Goal: Task Accomplishment & Management: Manage account settings

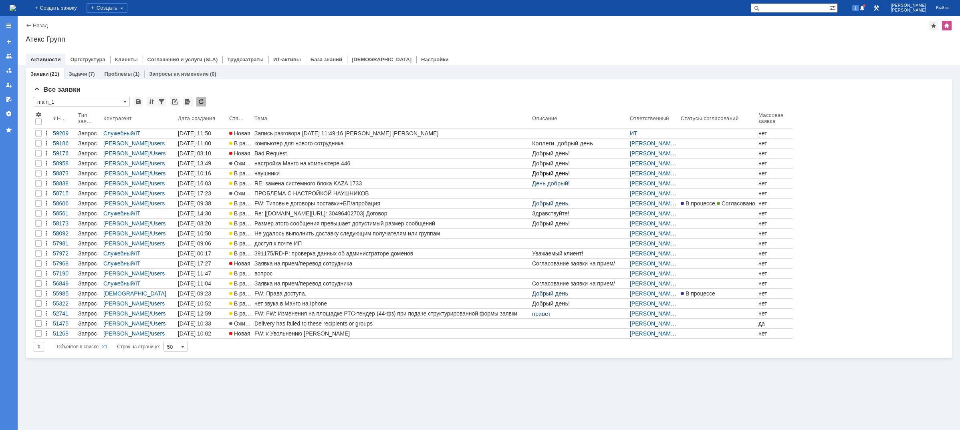
click at [16, 11] on img at bounding box center [13, 8] width 6 height 6
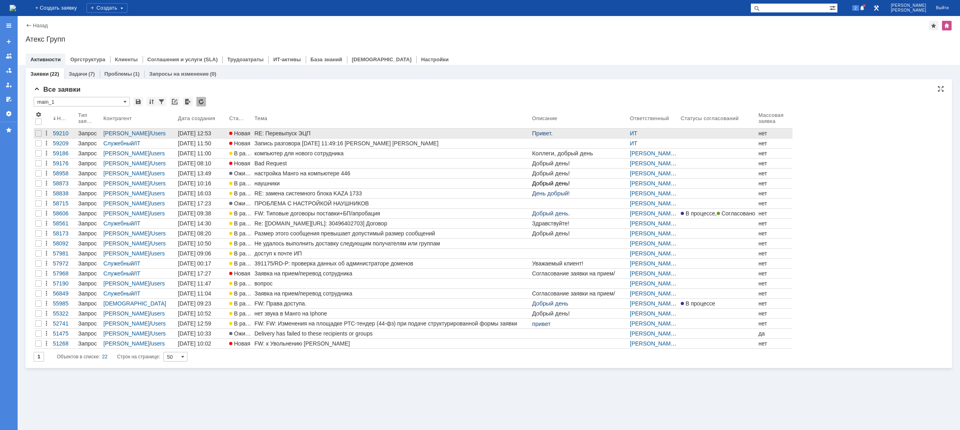
click at [265, 133] on div "RE: Перевыпуск ЭЦП" at bounding box center [391, 133] width 274 height 6
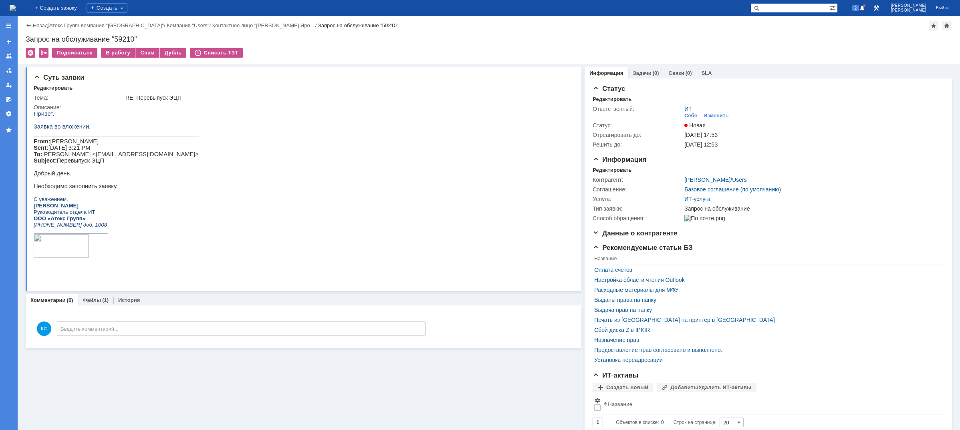
click at [16, 6] on img at bounding box center [13, 8] width 6 height 6
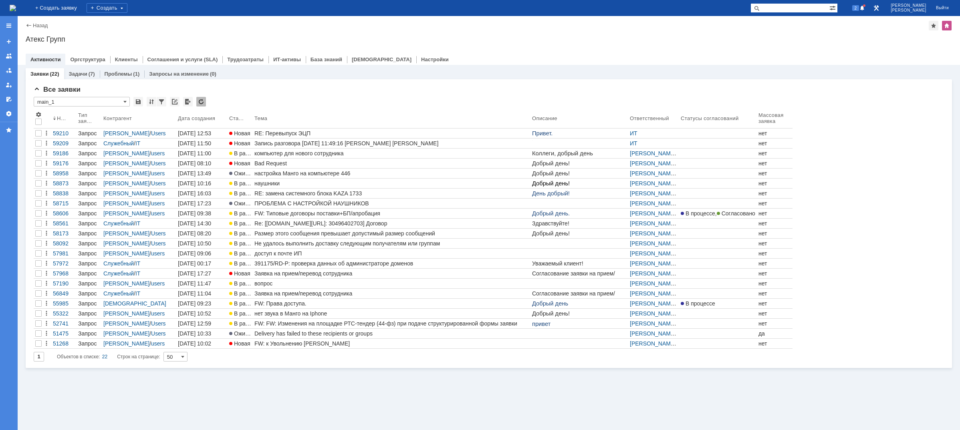
click at [266, 133] on div "RE: Перевыпуск ЭЦП" at bounding box center [391, 133] width 274 height 6
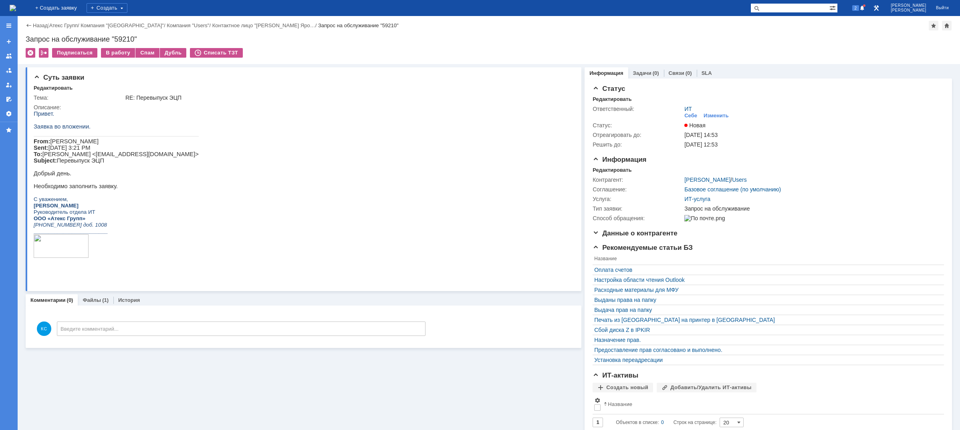
click at [16, 8] on img at bounding box center [13, 8] width 6 height 6
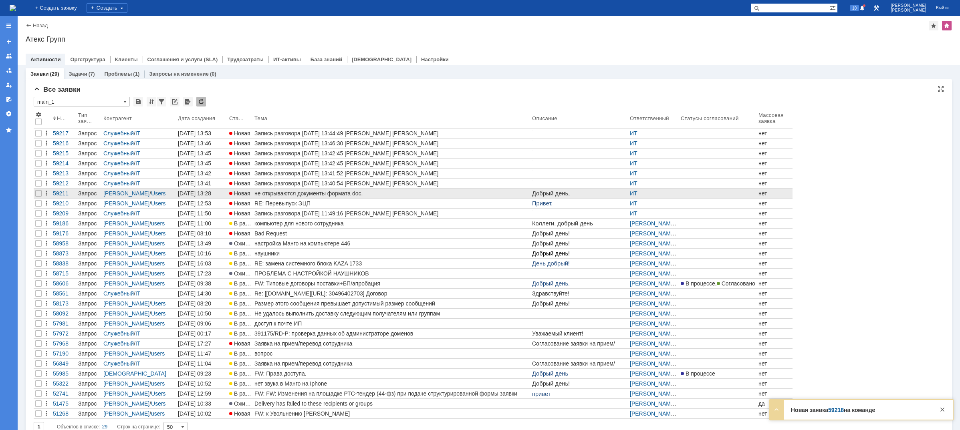
click at [272, 194] on div "не открываются документы формата doc." at bounding box center [391, 193] width 274 height 6
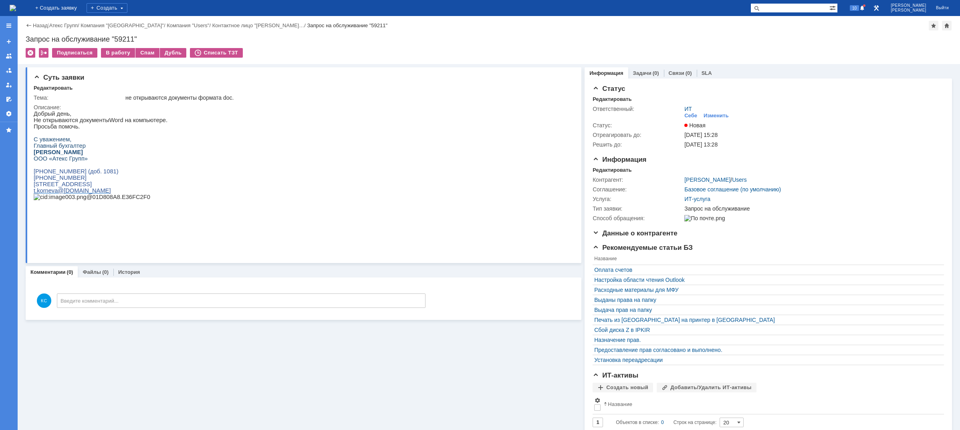
click at [16, 10] on img at bounding box center [13, 8] width 6 height 6
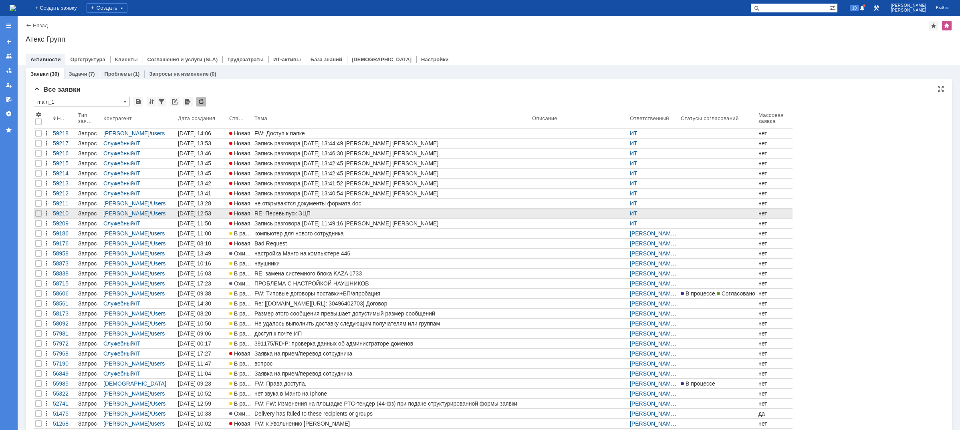
click at [267, 213] on div "RE: Перевыпуск ЭЦП" at bounding box center [391, 213] width 274 height 6
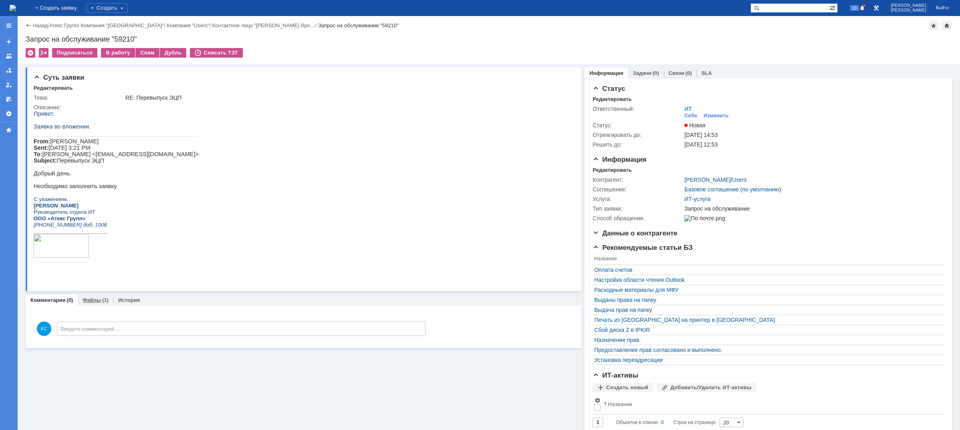
click at [89, 302] on link "Файлы" at bounding box center [92, 300] width 18 height 6
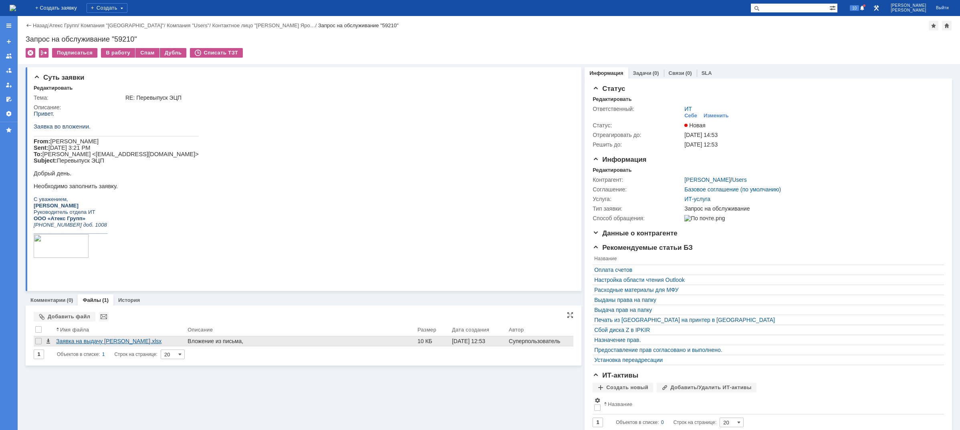
click at [99, 344] on div "Заявка на выдачу [PERSON_NAME].xlsx" at bounding box center [120, 341] width 128 height 6
click at [205, 125] on html "Привет. Заявка во вложении. From: [PERSON_NAME] Sent: [DATE] 3:21 PM To: [PERSO…" at bounding box center [300, 188] width 532 height 155
click at [16, 8] on img at bounding box center [13, 8] width 6 height 6
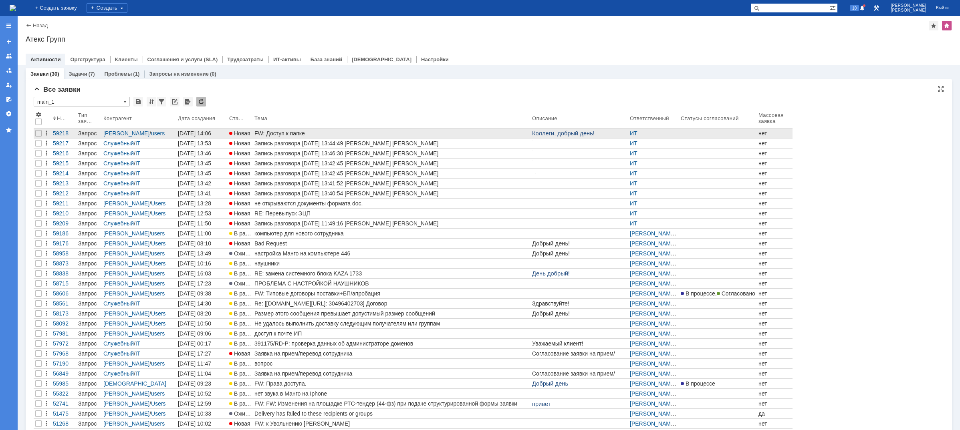
click at [273, 132] on div "FW: Доступ к папке" at bounding box center [391, 133] width 274 height 6
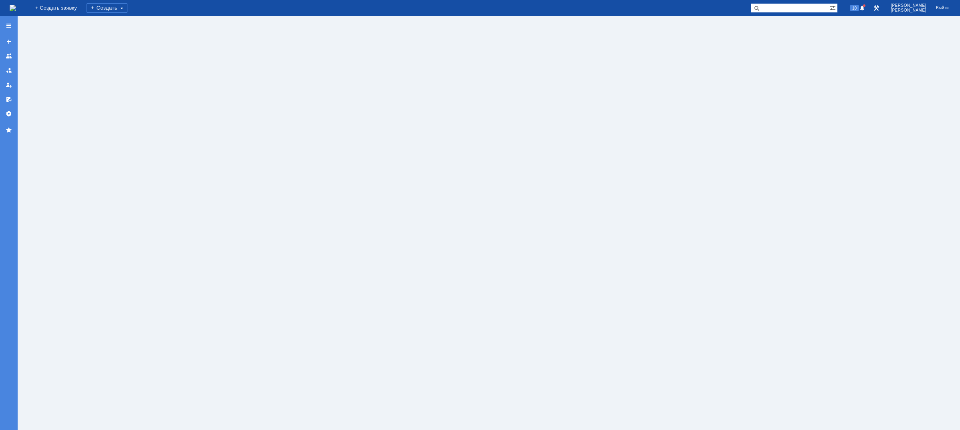
click at [16, 7] on img at bounding box center [13, 8] width 6 height 6
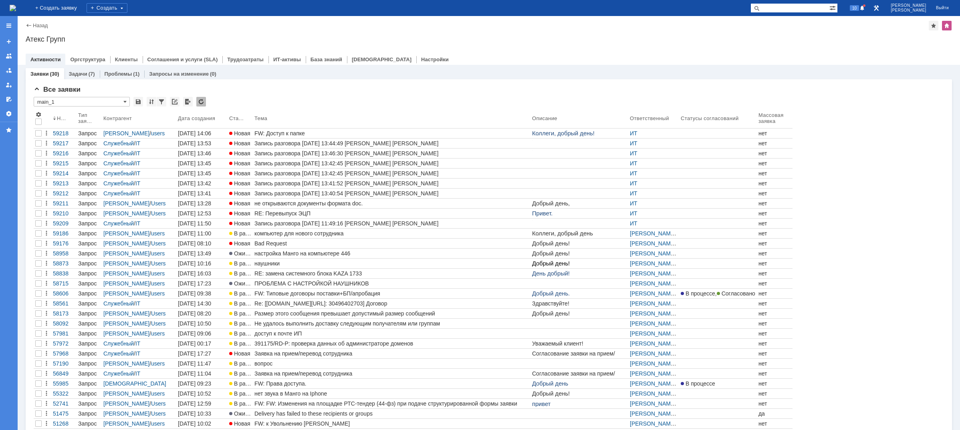
click at [435, 213] on div "RE: Перевыпуск ЭЦП" at bounding box center [391, 213] width 274 height 6
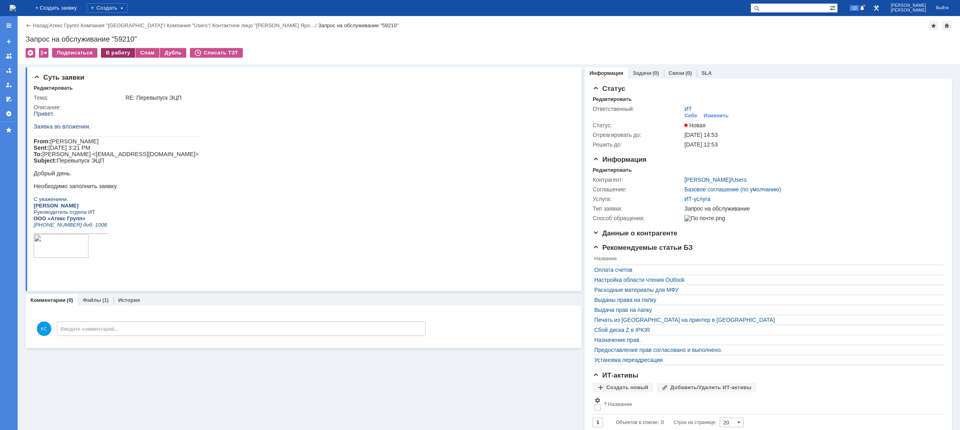
click at [119, 55] on div "В работу" at bounding box center [118, 53] width 34 height 10
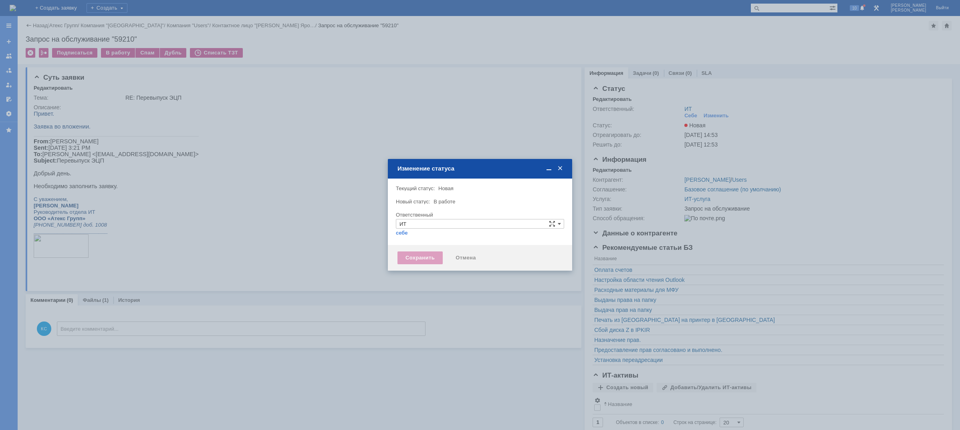
type input "[PERSON_NAME]"
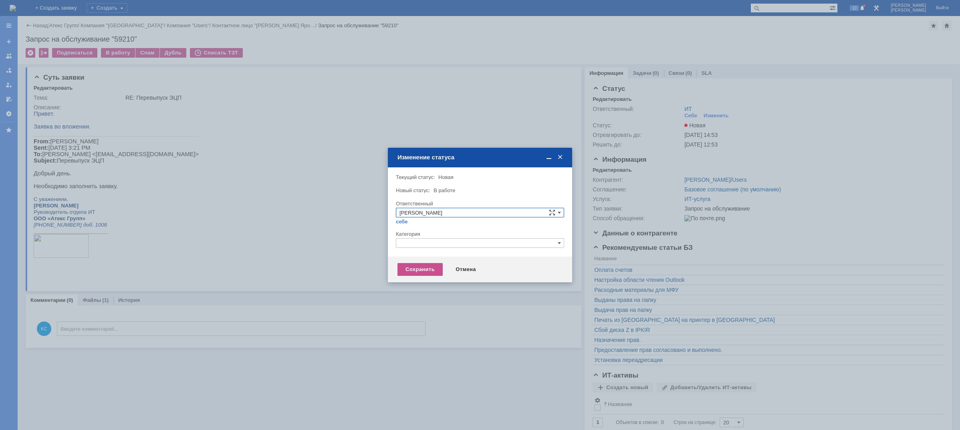
click at [420, 242] on input "text" at bounding box center [480, 243] width 168 height 10
drag, startPoint x: 421, startPoint y: 242, endPoint x: 352, endPoint y: 242, distance: 68.1
click at [352, 242] on body "Идет загрузка, пожалуйста, подождите. На домашнюю + Создать заявку Создать 10 […" at bounding box center [480, 215] width 960 height 430
click at [424, 279] on span "Прочее" at bounding box center [479, 281] width 161 height 6
type input "Прочее"
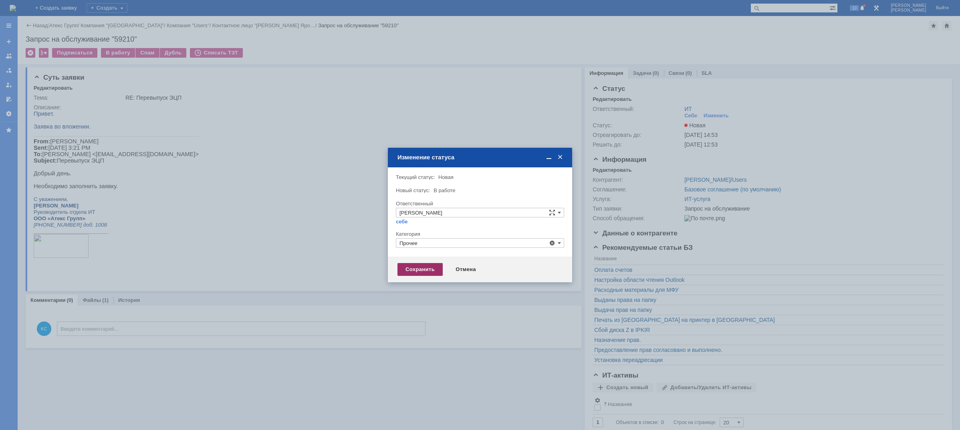
click at [417, 269] on div "Сохранить" at bounding box center [419, 269] width 45 height 13
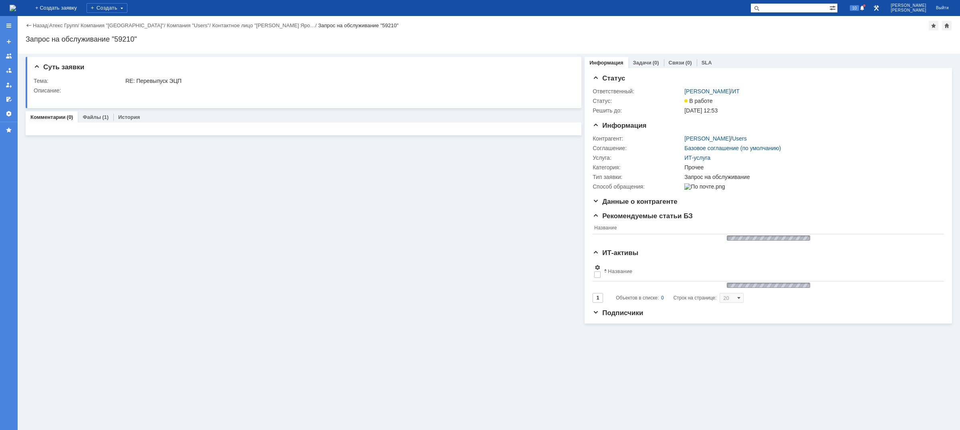
click at [16, 8] on img at bounding box center [13, 8] width 6 height 6
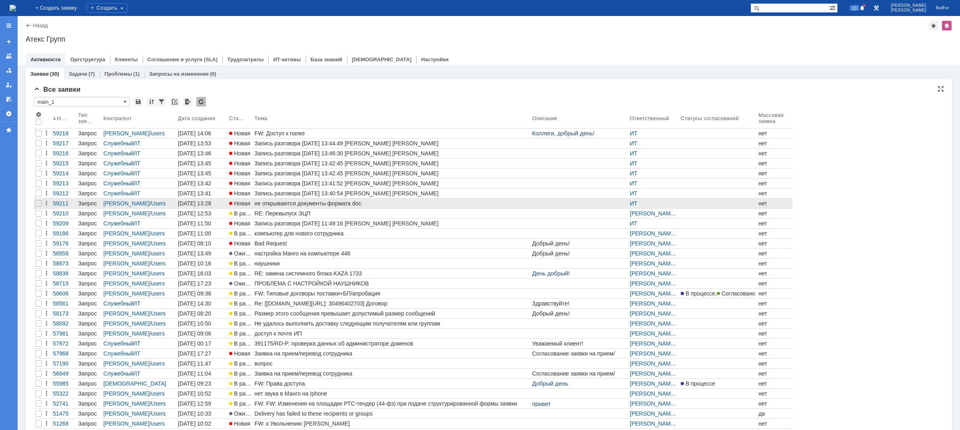
click at [283, 204] on div "не открываются документы формата doc." at bounding box center [391, 203] width 274 height 6
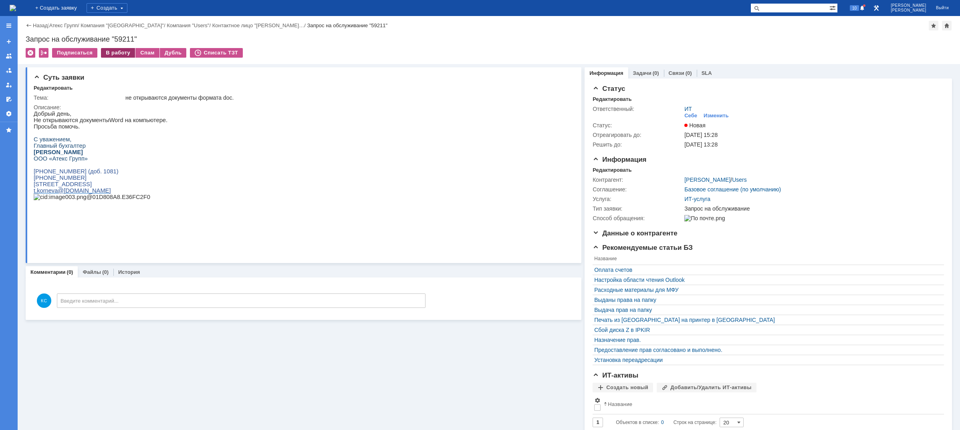
click at [116, 50] on div "В работу" at bounding box center [118, 53] width 34 height 10
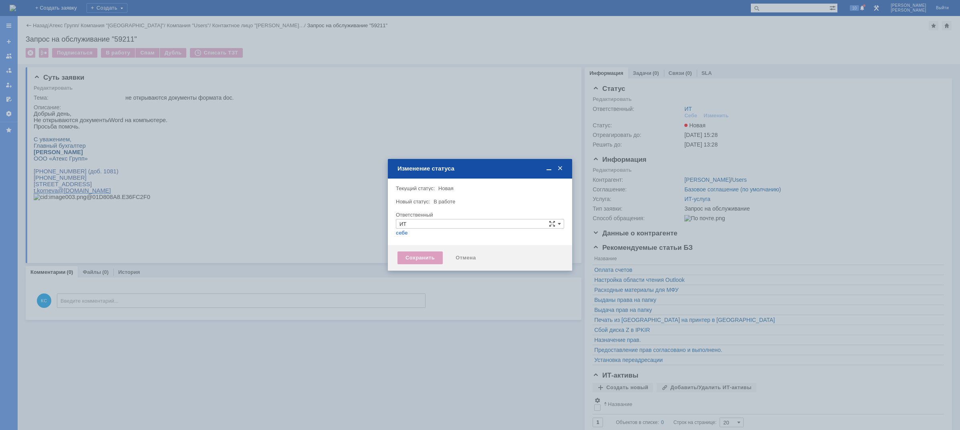
type input "[PERSON_NAME]"
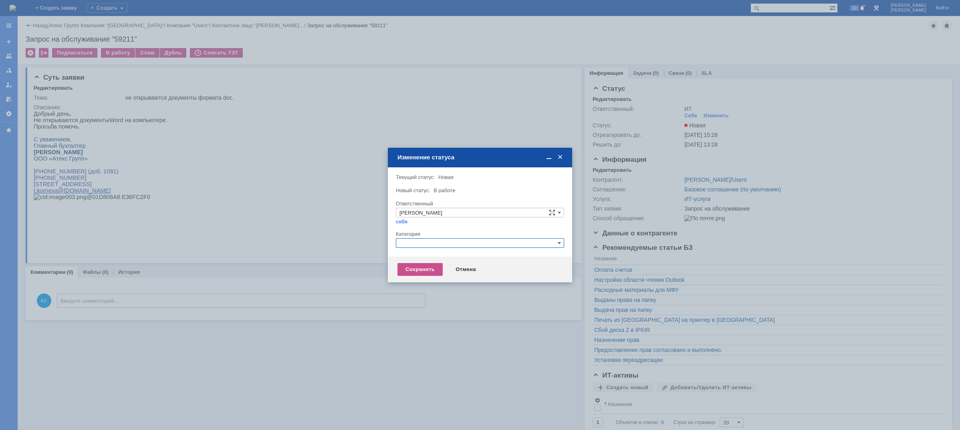
click at [412, 241] on input "text" at bounding box center [480, 243] width 168 height 10
click at [421, 278] on span "Прочее" at bounding box center [479, 281] width 161 height 6
type input "Прочее"
click at [419, 269] on div "Сохранить" at bounding box center [419, 269] width 45 height 13
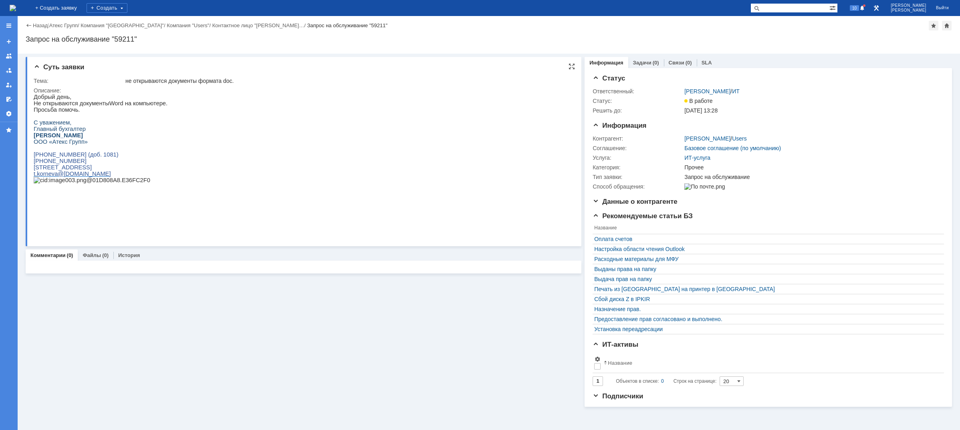
drag, startPoint x: 70, startPoint y: 135, endPoint x: 89, endPoint y: 135, distance: 18.8
click at [70, 132] on span "Главный бухгалтер" at bounding box center [60, 129] width 52 height 6
click at [16, 10] on img at bounding box center [13, 8] width 6 height 6
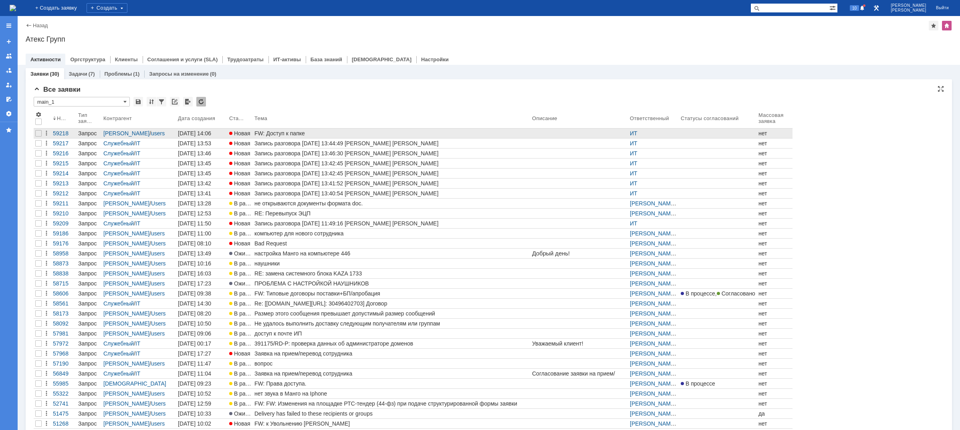
click at [286, 132] on div "FW: Доступ к папке" at bounding box center [391, 133] width 274 height 6
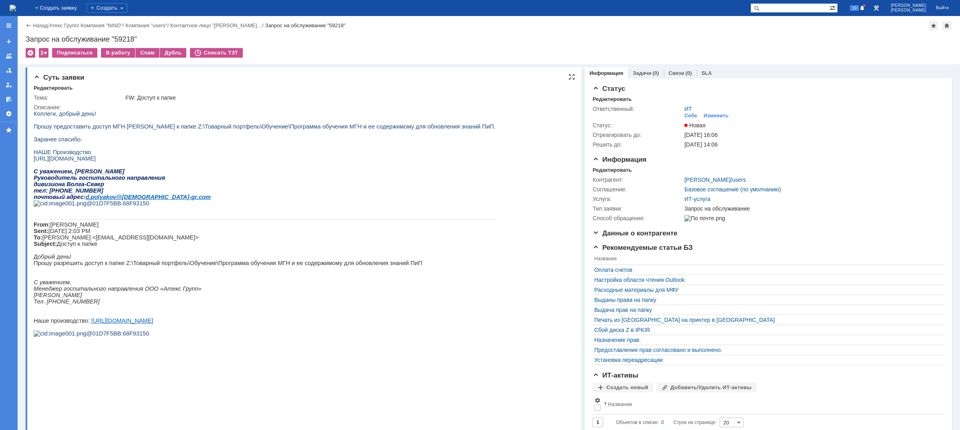
click at [223, 127] on span "Прошу предоставить доступ МГН [PERSON_NAME] к папке Z:\Товарный портфель\Обучен…" at bounding box center [265, 126] width 462 height 6
drag, startPoint x: 290, startPoint y: 132, endPoint x: 377, endPoint y: 130, distance: 86.1
click at [373, 130] on div "Коллеги, добрый день! Прошу предоставить доступ МГН [PERSON_NAME] к папке Z:\То…" at bounding box center [265, 227] width 462 height 233
click at [676, 72] on link "Связи" at bounding box center [676, 73] width 16 height 6
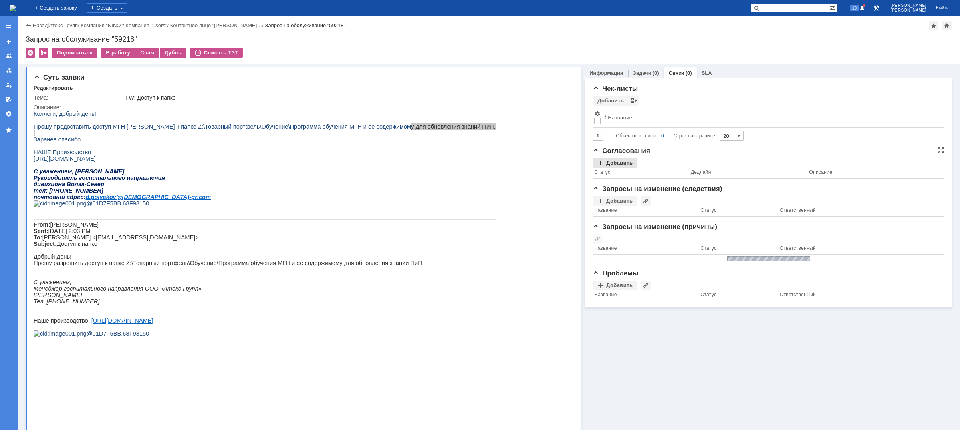
click at [613, 171] on th "Статус" at bounding box center [640, 173] width 97 height 11
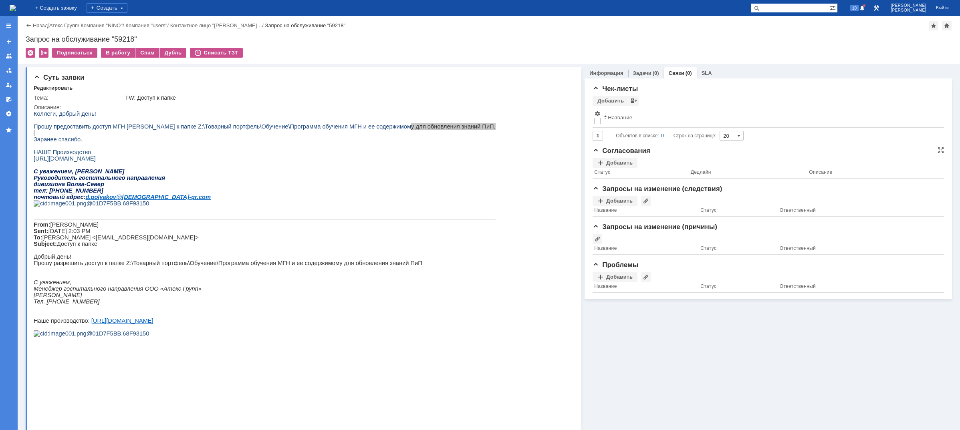
click at [613, 169] on th "Статус" at bounding box center [640, 173] width 97 height 11
click at [616, 163] on div "Добавить" at bounding box center [614, 163] width 45 height 10
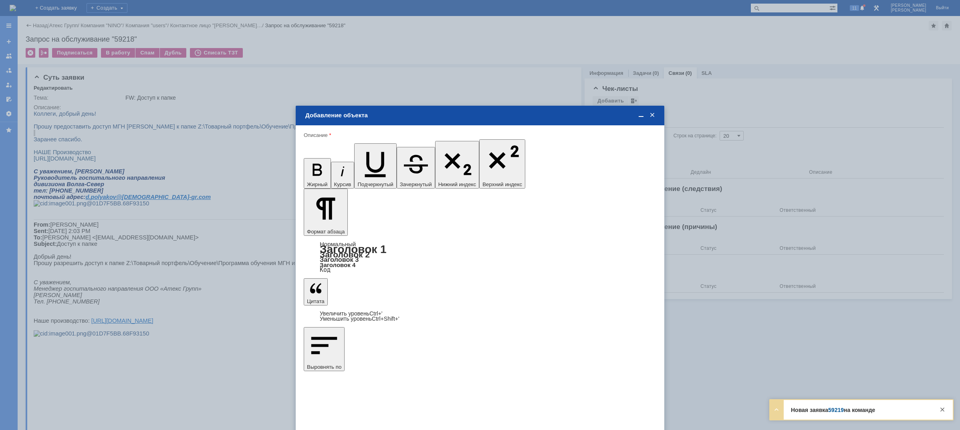
click at [652, 114] on span at bounding box center [652, 115] width 8 height 7
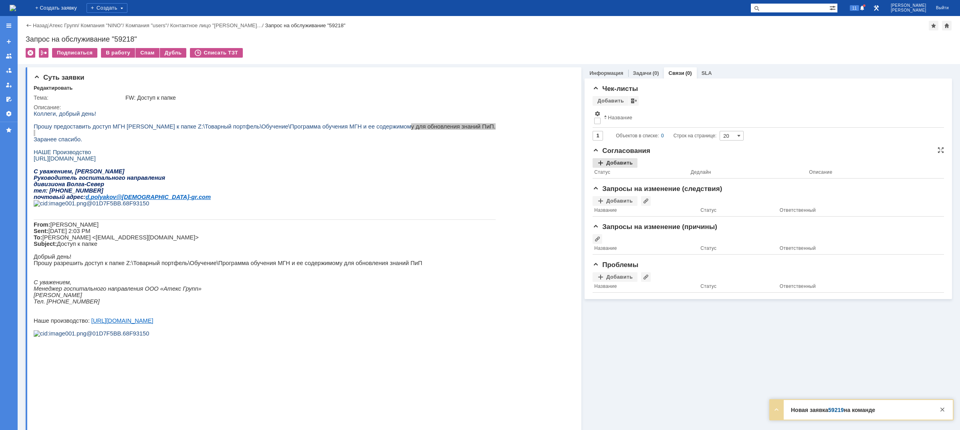
click at [621, 160] on div "Добавить" at bounding box center [614, 163] width 45 height 10
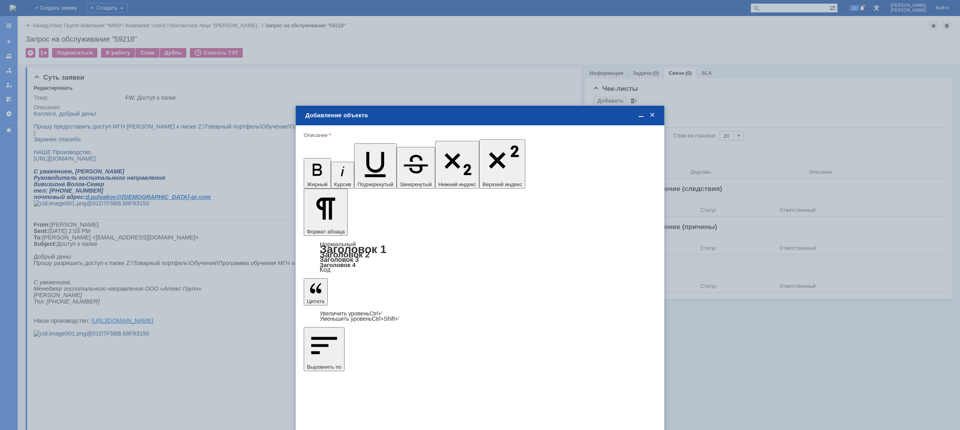
drag, startPoint x: 330, startPoint y: 230, endPoint x: 225, endPoint y: 223, distance: 105.5
click at [225, 223] on body "Идет загрузка, пожалуйста, подождите. На домашнюю + Создать заявку Создать 11 […" at bounding box center [480, 215] width 960 height 430
click at [359, 278] on span "[PERSON_NAME]" at bounding box center [370, 279] width 43 height 6
click at [0, 0] on input "[PERSON_NAME]" at bounding box center [0, 0] width 0 height 0
type input "Выбрано: 1 (объекты класса 'Сотрудник')"
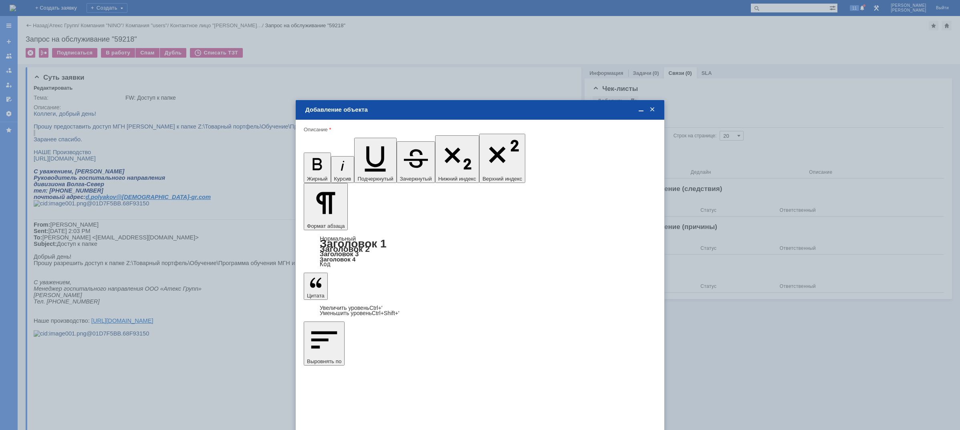
type input "1"
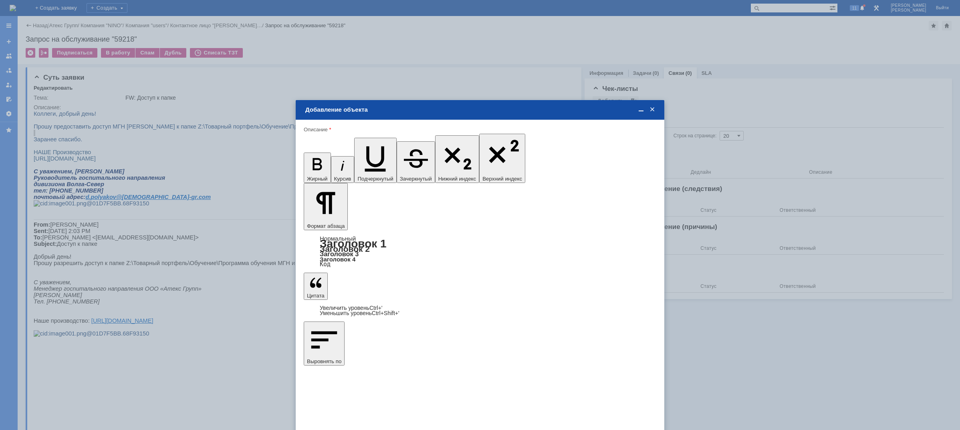
click at [533, 287] on span "дней" at bounding box center [539, 287] width 31 height 6
type input "дней"
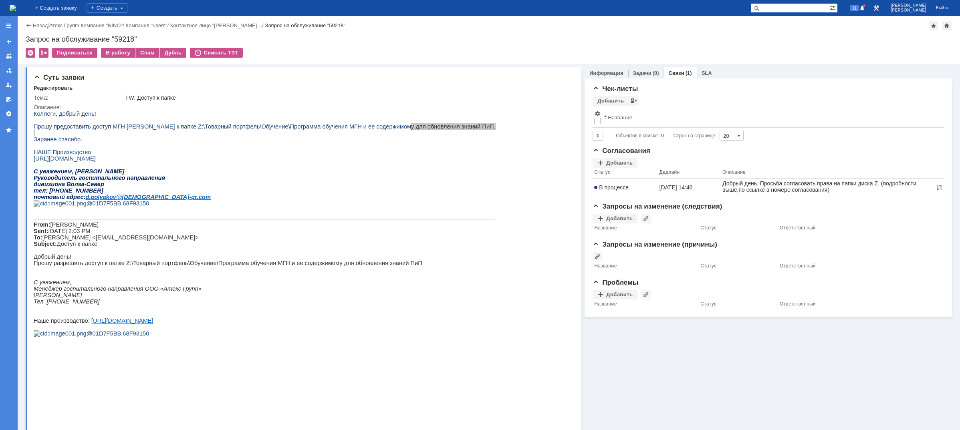
click at [16, 9] on img at bounding box center [13, 8] width 6 height 6
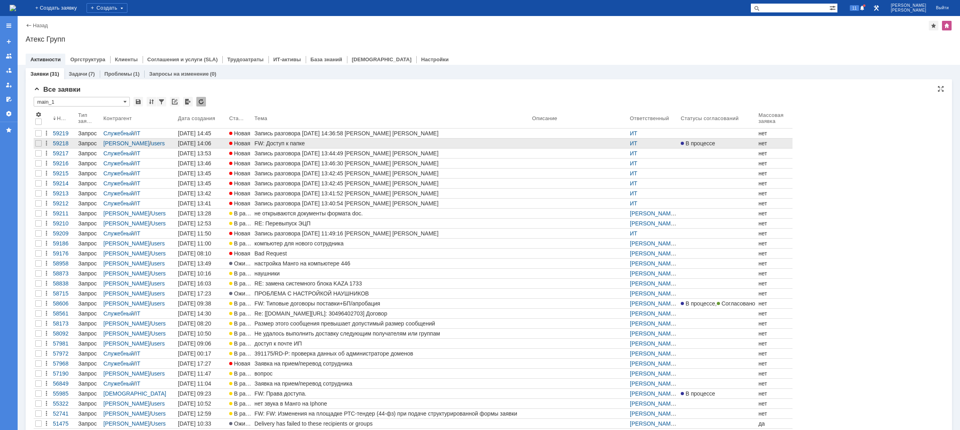
click at [290, 143] on div "FW: Доступ к папке" at bounding box center [391, 143] width 274 height 6
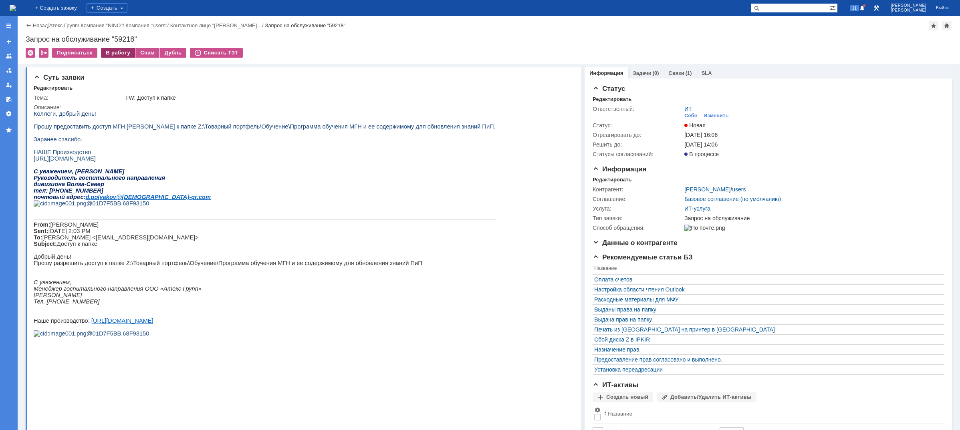
click at [124, 52] on div "В работу" at bounding box center [118, 53] width 34 height 10
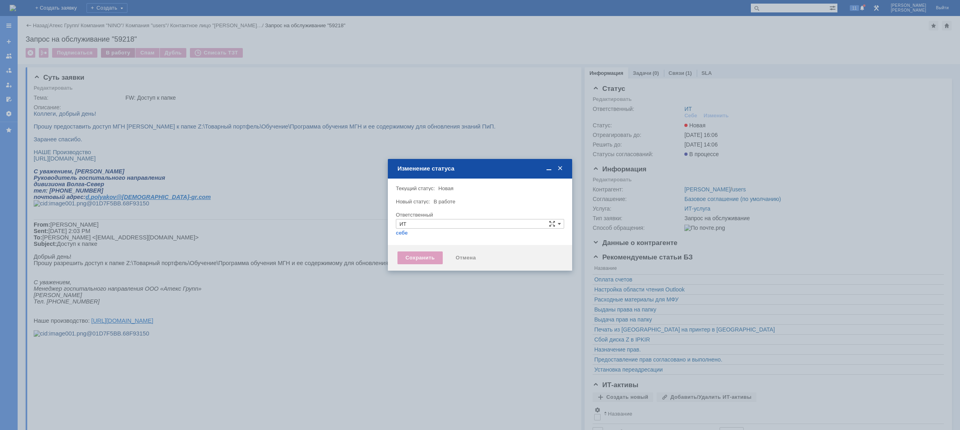
type input "[PERSON_NAME]"
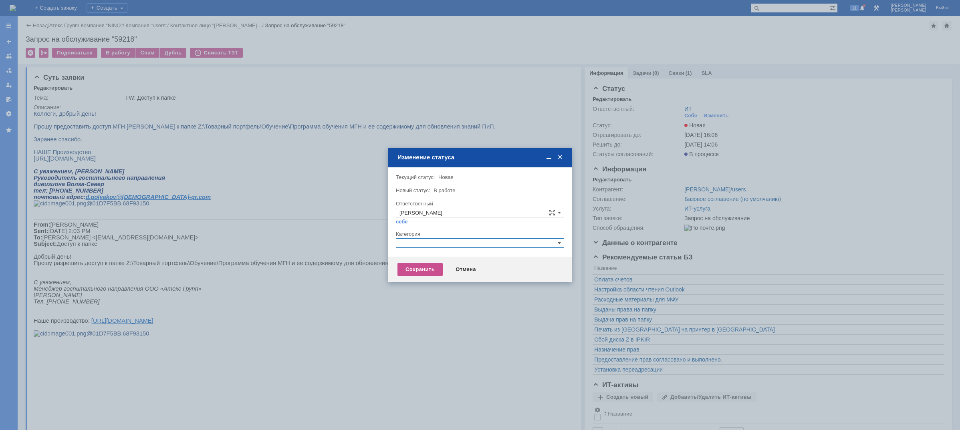
click at [431, 238] on input "text" at bounding box center [480, 243] width 168 height 10
click at [425, 283] on span "Назначение доступа (файловые ресурсы)" at bounding box center [479, 281] width 161 height 6
click at [419, 266] on div "Сохранить" at bounding box center [419, 269] width 45 height 13
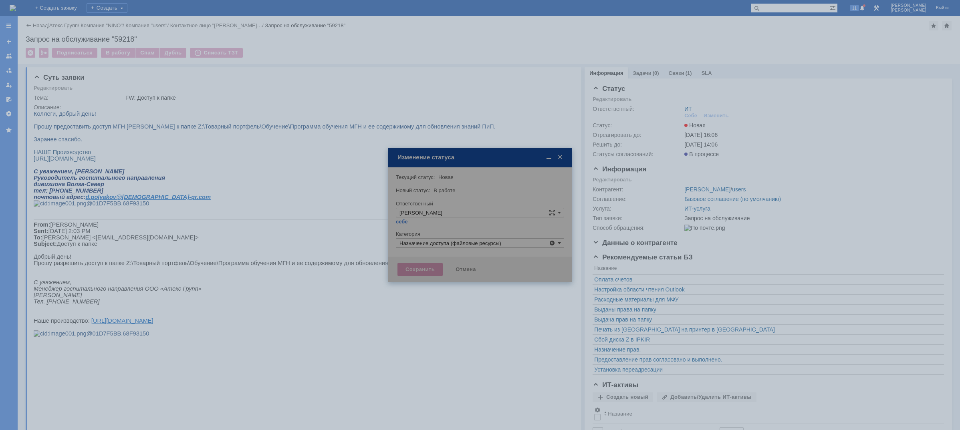
type input "Назначение доступа (файловые ресурсы)"
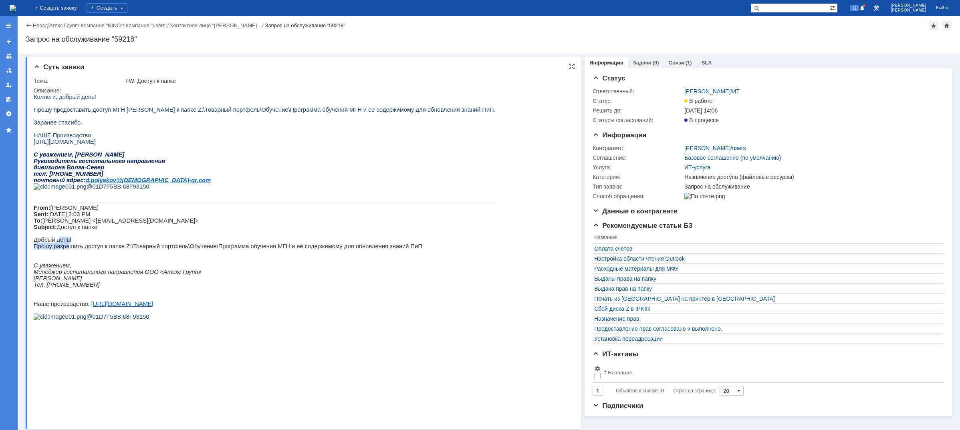
drag, startPoint x: 57, startPoint y: 288, endPoint x: 69, endPoint y: 297, distance: 14.6
click at [69, 297] on div "Коллеги, добрый день! Прошу предоставить доступ МГН [PERSON_NAME] к папке Z:\То…" at bounding box center [265, 210] width 462 height 233
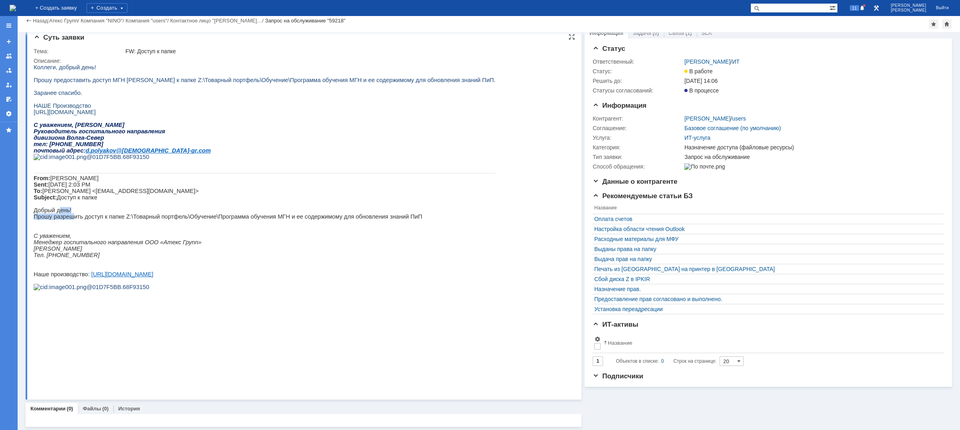
scroll to position [8, 0]
drag, startPoint x: 155, startPoint y: 285, endPoint x: 232, endPoint y: 267, distance: 79.5
click at [232, 267] on div "Коллеги, добрый день! Прошу предоставить доступ МГН [PERSON_NAME] к папке Z:\То…" at bounding box center [265, 180] width 462 height 233
click at [216, 220] on span "Прошу разрешить доступ к папке Z:\Товарный портфель\Обучение\Программа обучения…" at bounding box center [228, 216] width 389 height 6
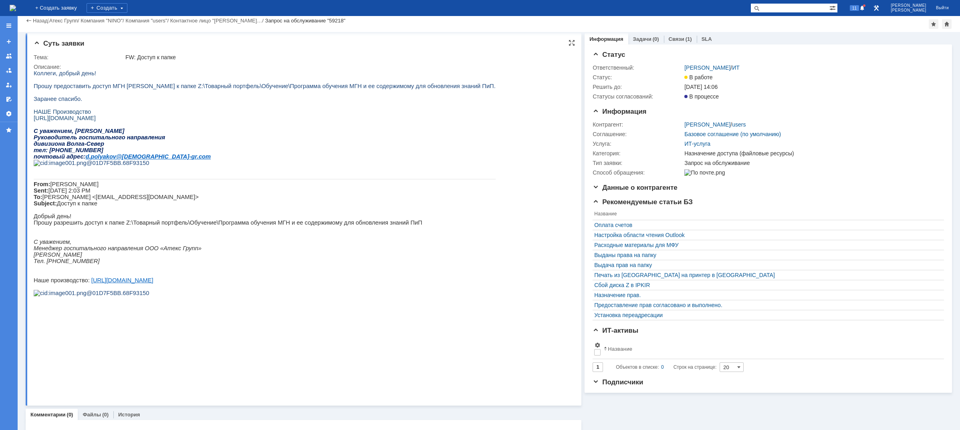
scroll to position [0, 0]
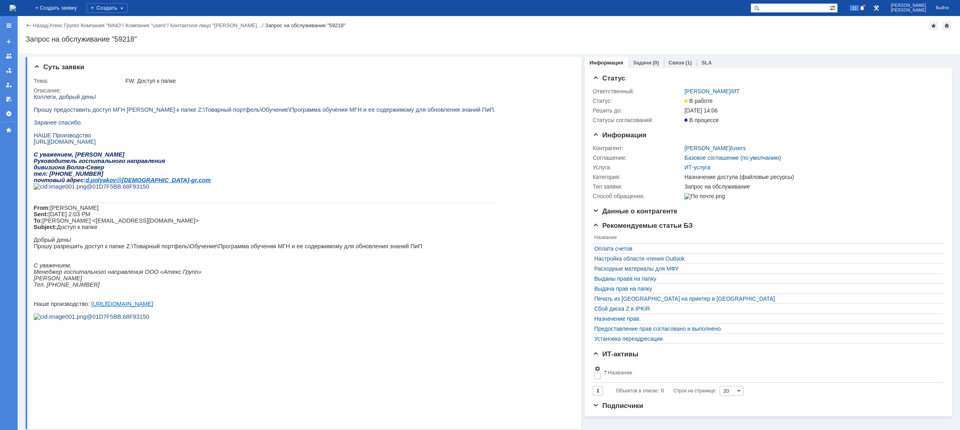
click at [16, 5] on img at bounding box center [13, 8] width 6 height 6
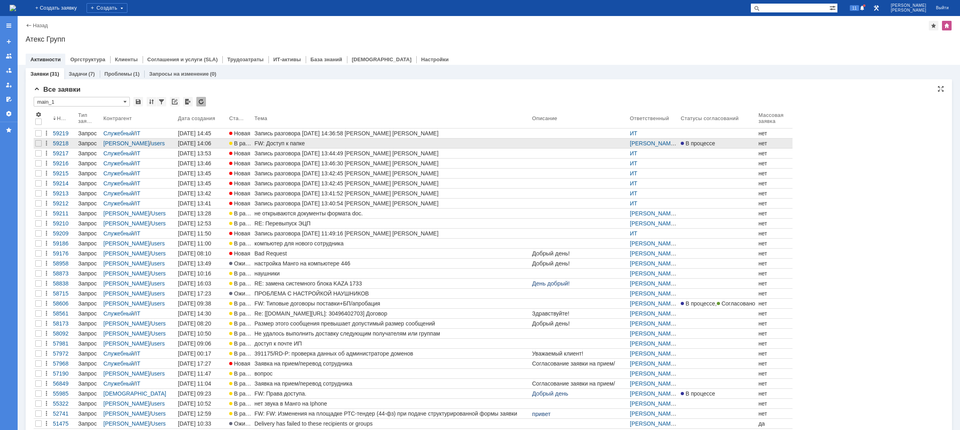
click at [292, 144] on div "FW: Доступ к папке" at bounding box center [391, 143] width 274 height 6
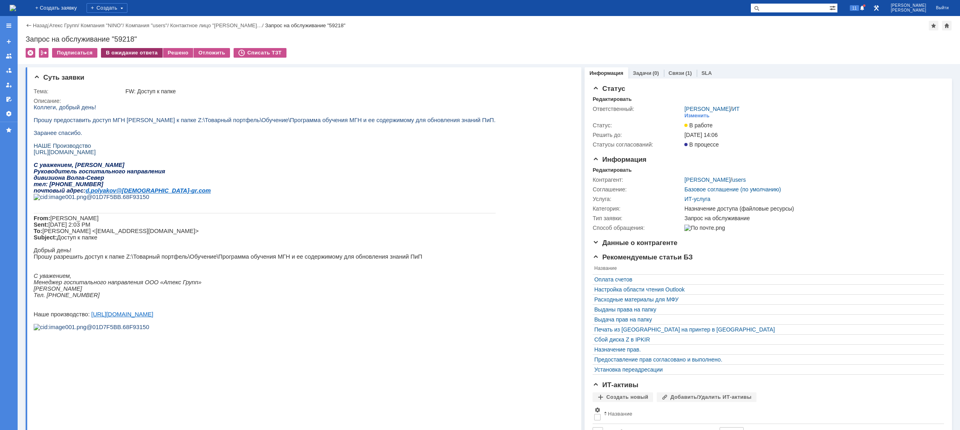
click at [148, 52] on div "В ожидание ответа" at bounding box center [131, 53] width 61 height 10
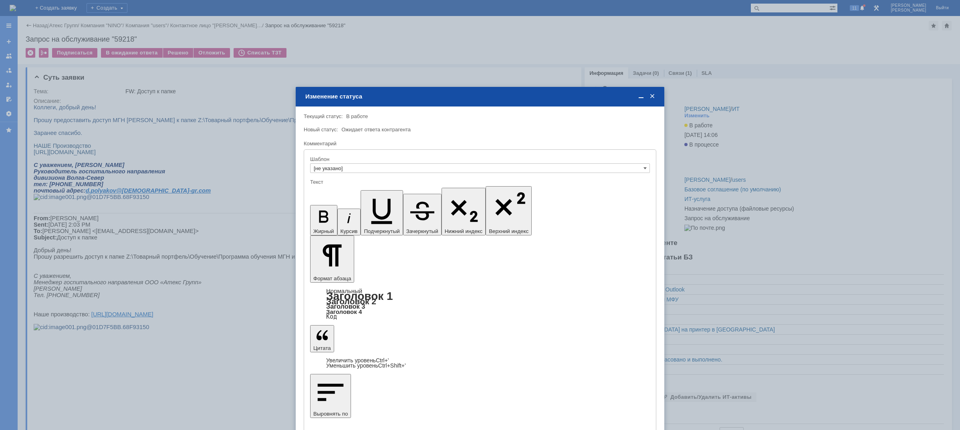
drag, startPoint x: 342, startPoint y: 2281, endPoint x: 335, endPoint y: 2280, distance: 7.4
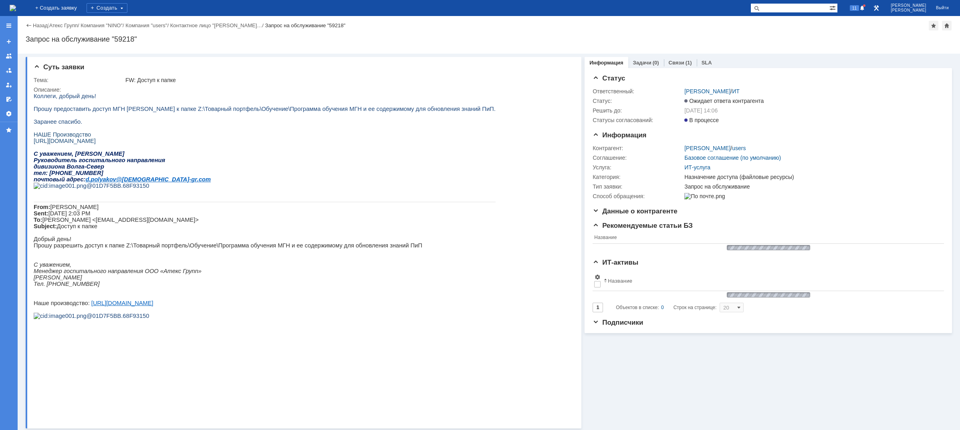
click at [16, 10] on img at bounding box center [13, 8] width 6 height 6
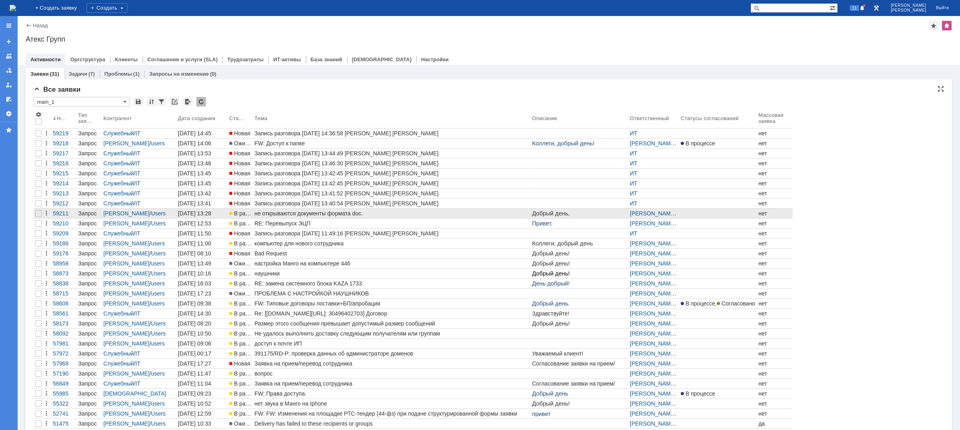
click at [296, 214] on div "не открываются документы формата doc." at bounding box center [391, 213] width 274 height 6
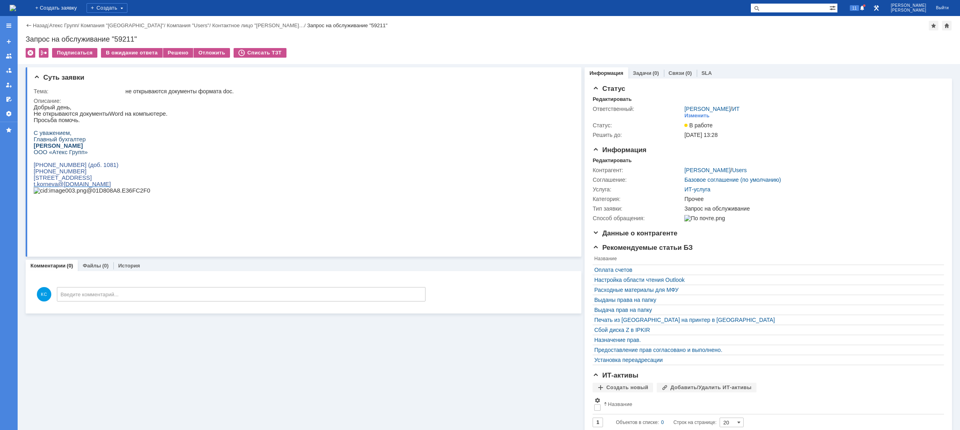
click at [16, 8] on img at bounding box center [13, 8] width 6 height 6
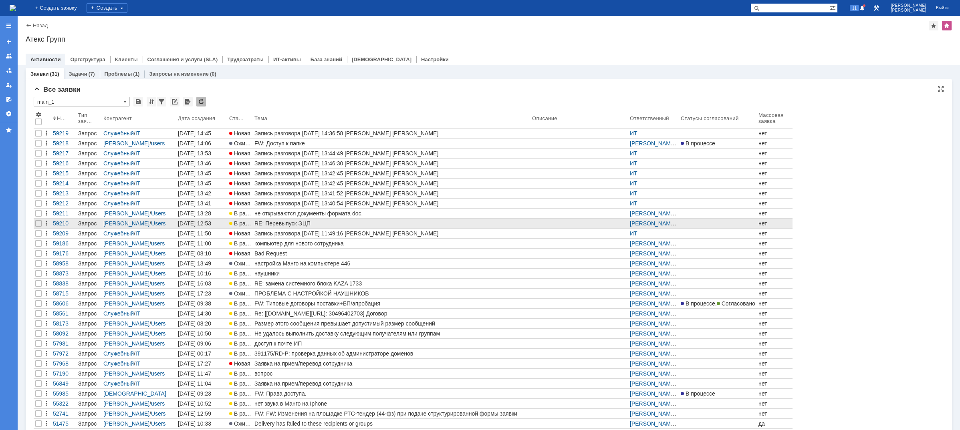
click at [317, 220] on div "RE: Перевыпуск ЭЦП" at bounding box center [391, 223] width 274 height 6
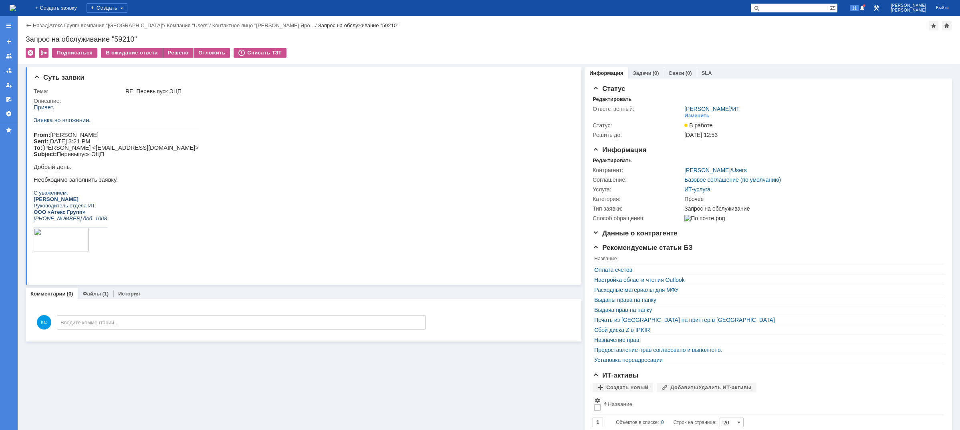
click at [85, 141] on span "Моргунов Вадим Sent: Wednesday, September 17, 2025 3:21 PM To: Коротенко Яросла…" at bounding box center [116, 145] width 165 height 26
click at [91, 291] on link "Файлы" at bounding box center [92, 294] width 18 height 6
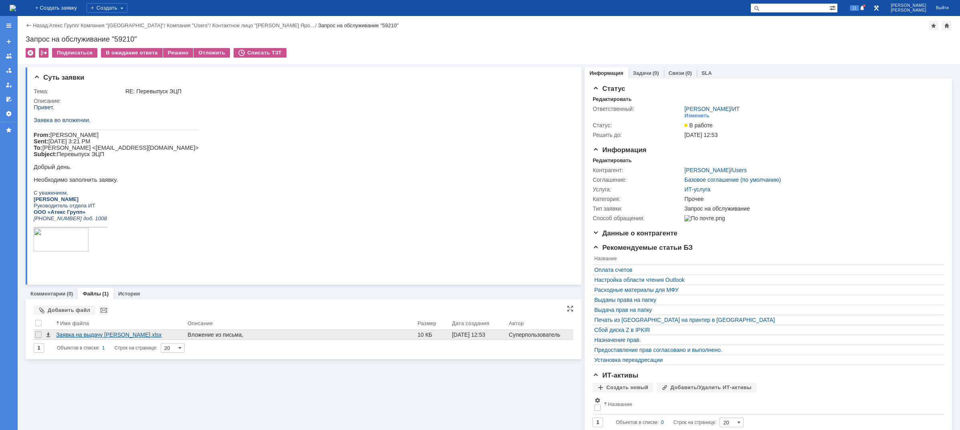
click at [111, 335] on div "Заявка на выдачу [PERSON_NAME].xlsx" at bounding box center [120, 335] width 128 height 6
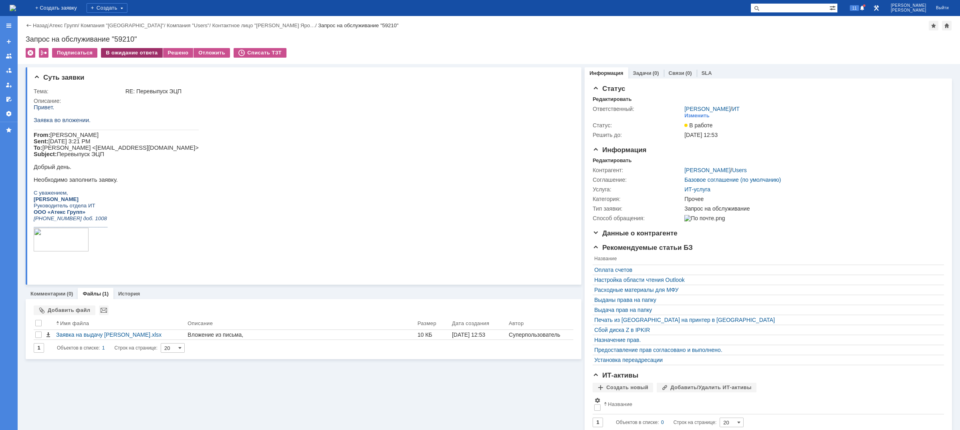
click at [149, 50] on div "В ожидание ответа" at bounding box center [131, 53] width 61 height 10
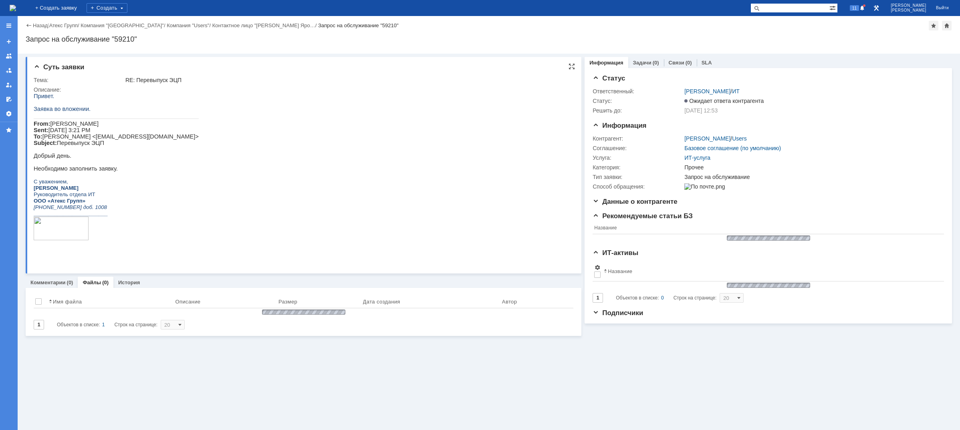
click at [111, 137] on span "Моргунов Вадим Sent: Wednesday, September 17, 2025 3:21 PM To: Коротенко Яросла…" at bounding box center [116, 134] width 165 height 26
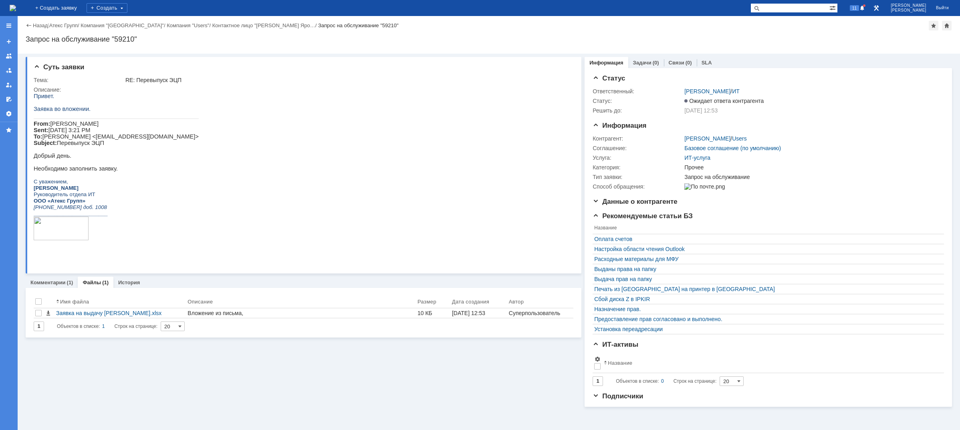
click at [16, 7] on img at bounding box center [13, 8] width 6 height 6
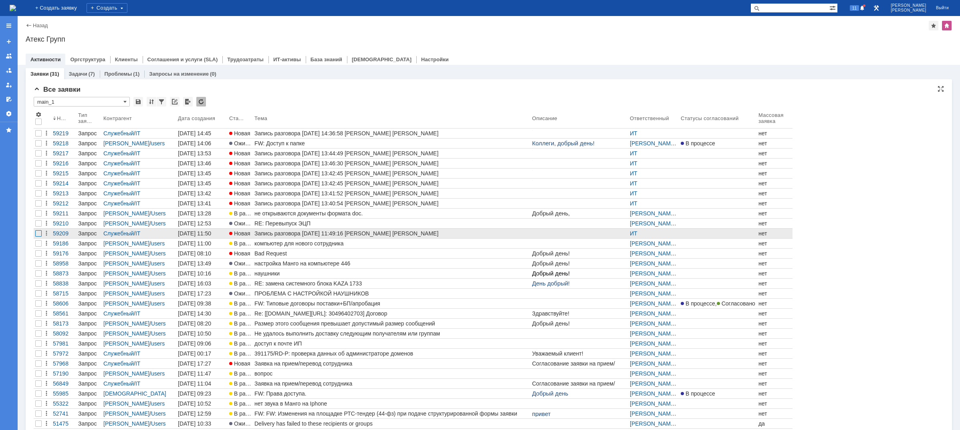
click at [38, 232] on div at bounding box center [38, 233] width 6 height 6
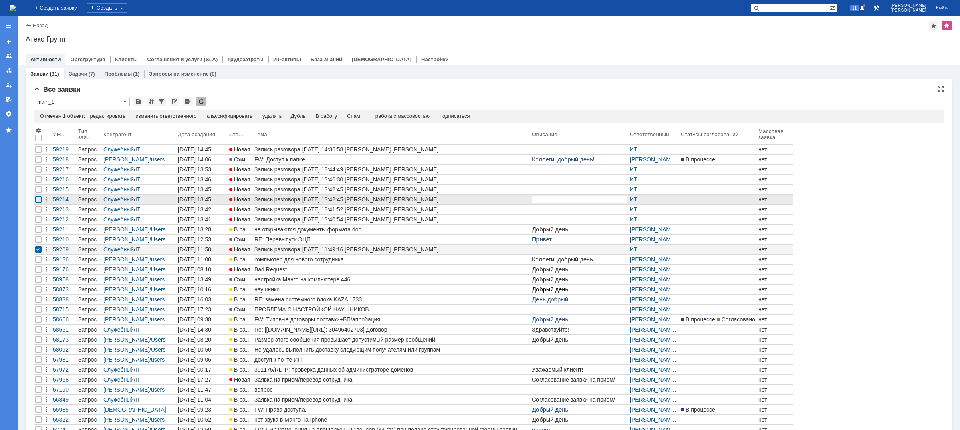
click at [37, 201] on div at bounding box center [38, 199] width 6 height 6
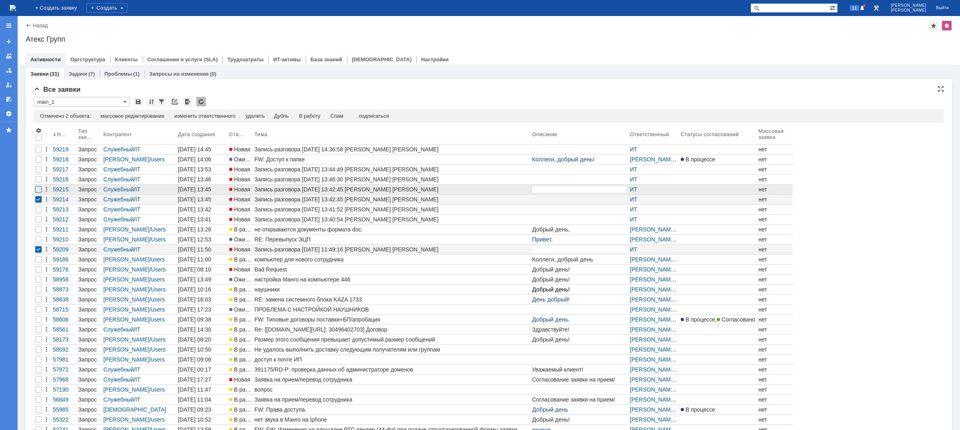
click at [38, 191] on div at bounding box center [38, 189] width 6 height 6
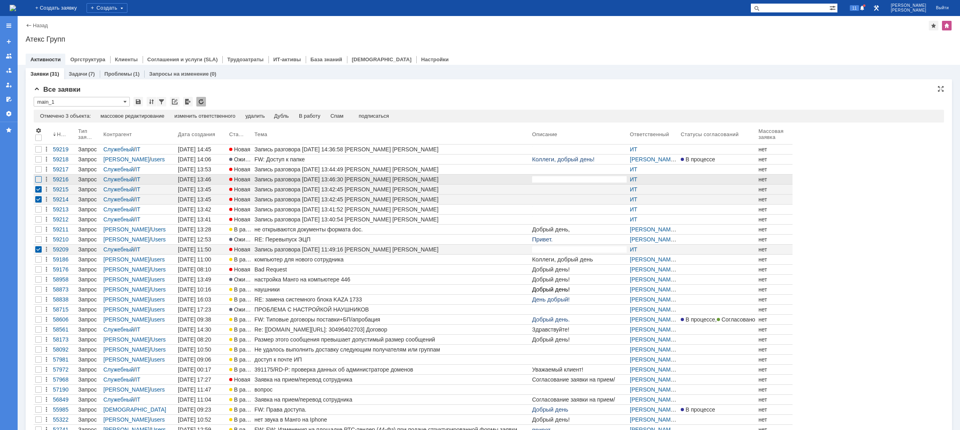
click at [38, 179] on div at bounding box center [38, 179] width 6 height 6
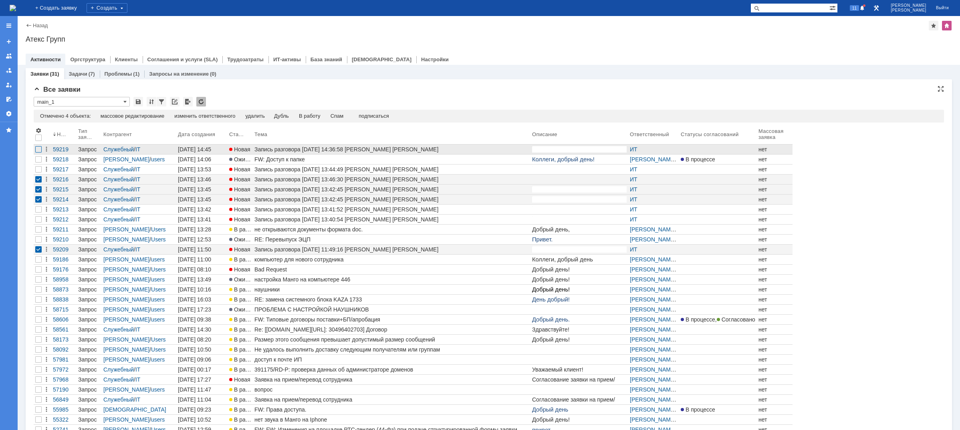
click at [38, 151] on div at bounding box center [38, 149] width 6 height 6
click at [40, 147] on div at bounding box center [38, 149] width 6 height 6
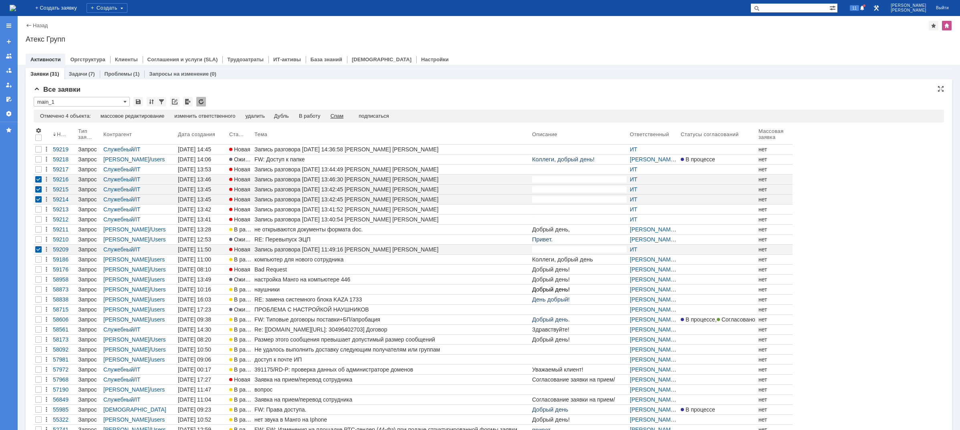
click at [344, 115] on div "Спам" at bounding box center [336, 116] width 13 height 6
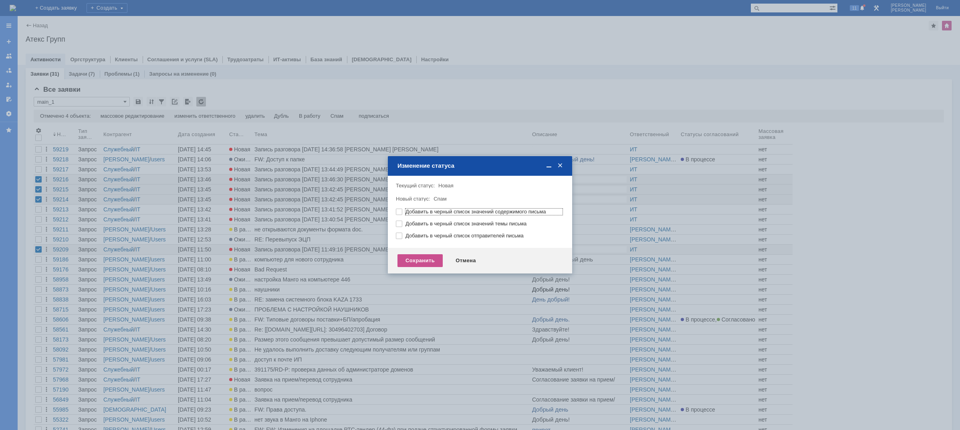
click at [414, 270] on div "Сохранить Отмена" at bounding box center [480, 261] width 184 height 26
click at [416, 261] on div "Сохранить" at bounding box center [419, 260] width 45 height 13
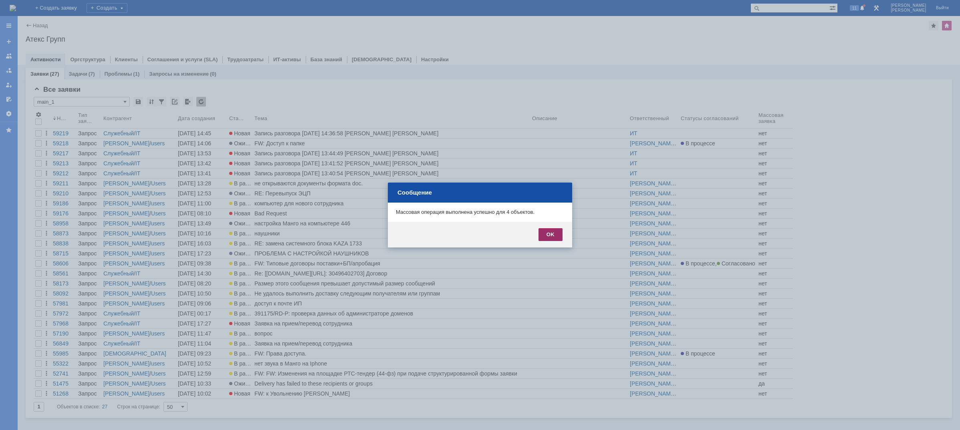
click at [553, 234] on div "OK" at bounding box center [550, 234] width 24 height 13
